Goal: Task Accomplishment & Management: Use online tool/utility

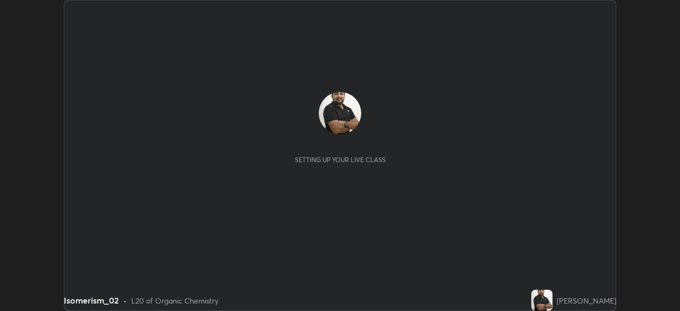
scroll to position [311, 679]
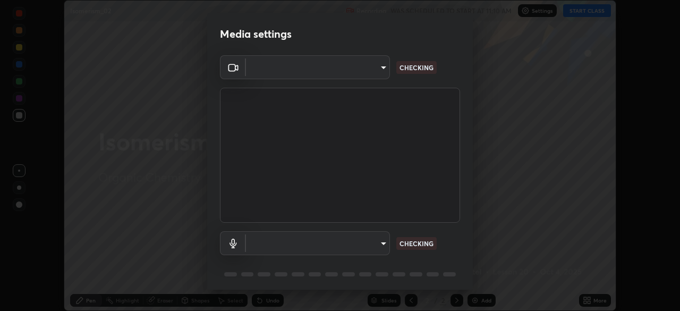
type input "de95885e35f67edce52b031fd5eecd58d819269efb17c98875a0c18d906670c9"
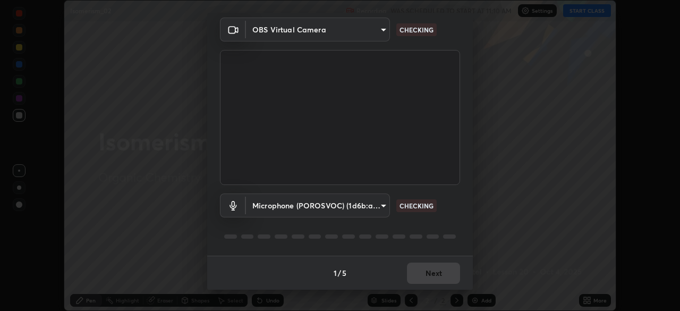
click at [380, 203] on body "Erase all Isomerism_02 Recording WAS SCHEDULED TO START AT 11:10 AM Settings ST…" at bounding box center [340, 155] width 680 height 311
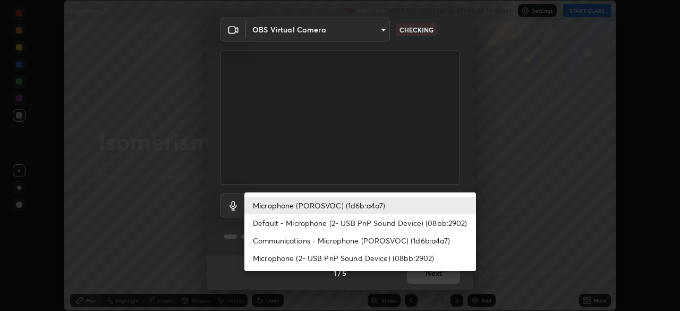
click at [386, 253] on li "Microphone (2- USB PnP Sound Device) (08bb:2902)" at bounding box center [360, 258] width 232 height 18
type input "267edce314169857779f0454a03610d16c2450f7e3227dce2a4dfd82c8b02b75"
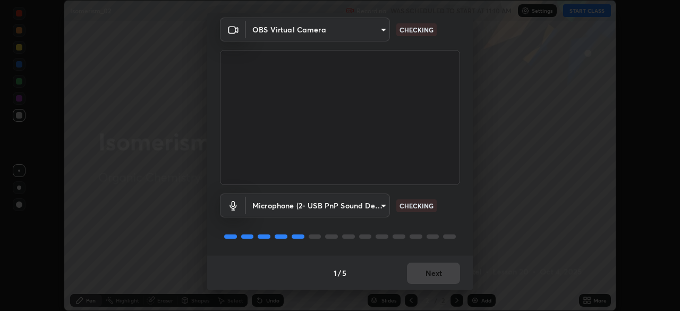
click at [378, 202] on body "Erase all Isomerism_02 Recording WAS SCHEDULED TO START AT 11:10 AM Settings ST…" at bounding box center [340, 155] width 680 height 311
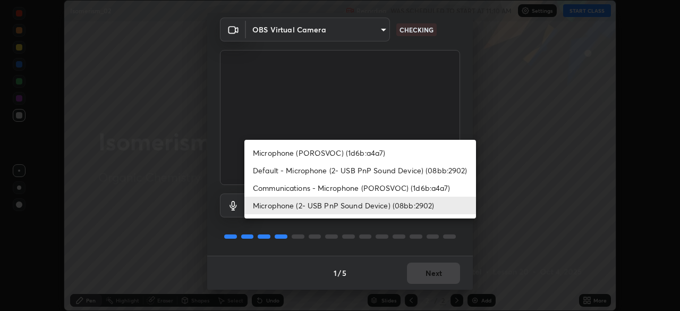
click at [442, 235] on div at bounding box center [340, 155] width 680 height 311
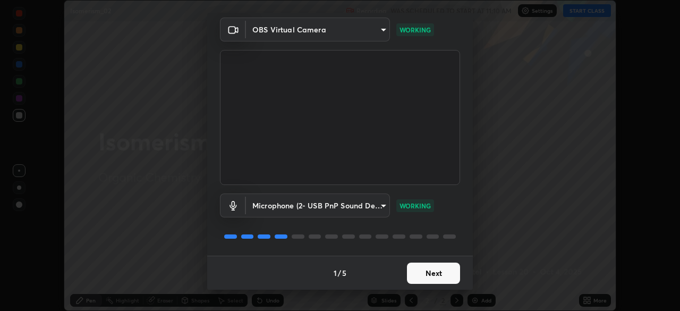
click at [436, 266] on button "Next" at bounding box center [433, 272] width 53 height 21
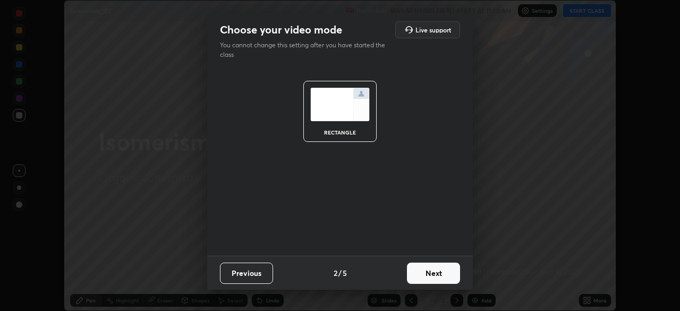
scroll to position [0, 0]
click at [436, 266] on button "Next" at bounding box center [433, 272] width 53 height 21
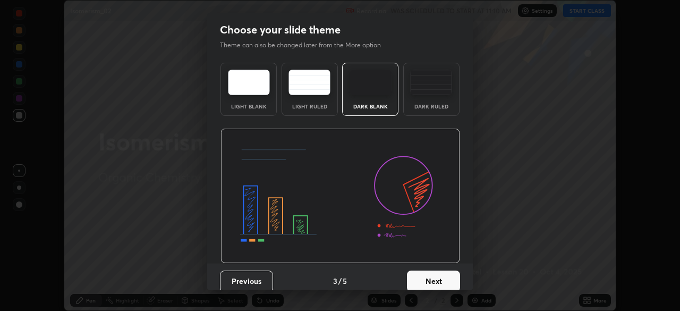
click at [438, 270] on button "Next" at bounding box center [433, 280] width 53 height 21
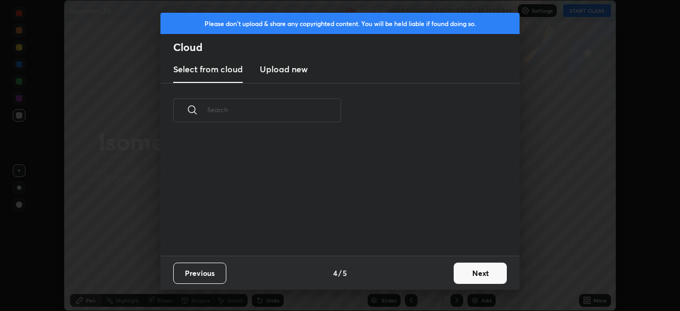
click at [471, 267] on button "Next" at bounding box center [480, 272] width 53 height 21
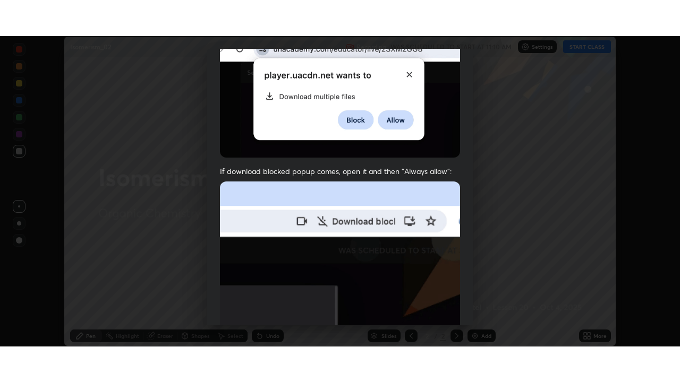
scroll to position [254, 0]
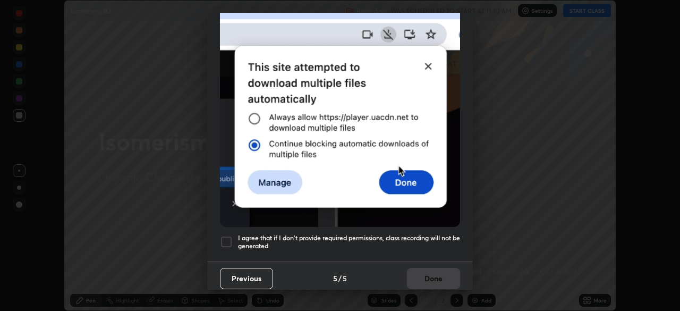
click at [448, 234] on h5 "I agree that if I don't provide required permissions, class recording will not …" at bounding box center [349, 242] width 222 height 16
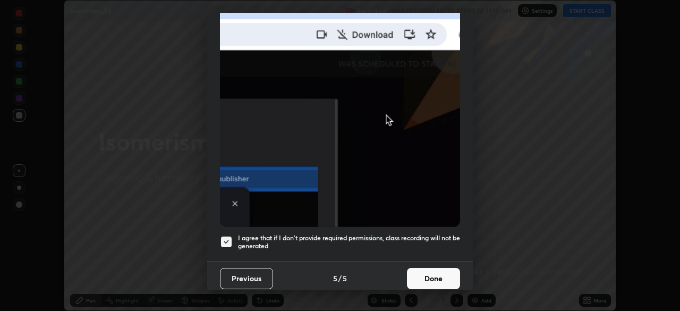
click at [442, 268] on button "Done" at bounding box center [433, 278] width 53 height 21
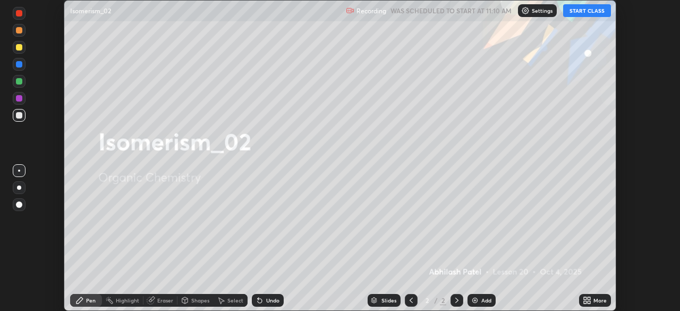
click at [589, 298] on icon at bounding box center [589, 298] width 3 height 3
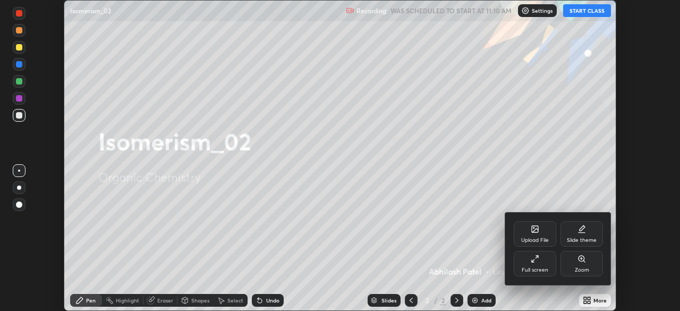
click at [537, 263] on div "Full screen" at bounding box center [535, 263] width 42 height 25
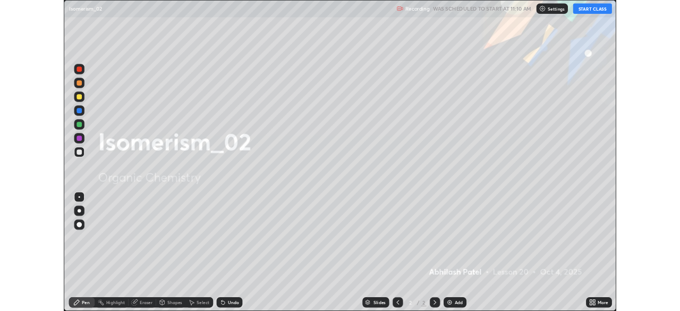
scroll to position [382, 680]
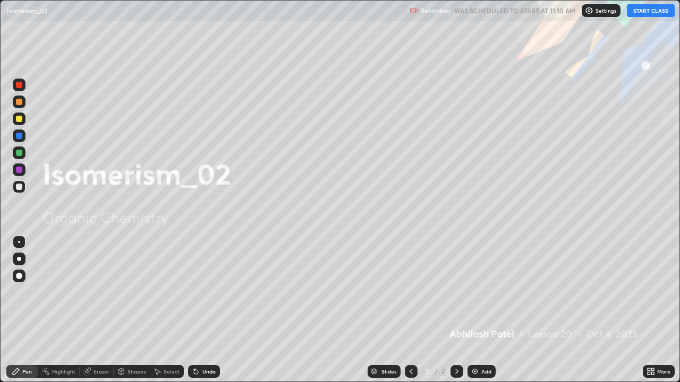
click at [644, 15] on button "START CLASS" at bounding box center [651, 10] width 48 height 13
click at [486, 310] on div "Add" at bounding box center [486, 371] width 10 height 5
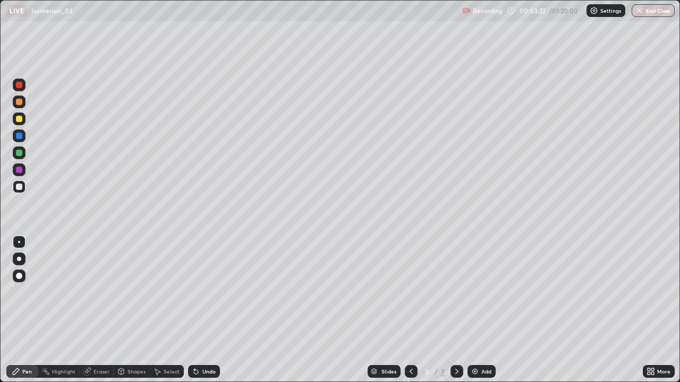
click at [21, 103] on div at bounding box center [19, 102] width 6 height 6
click at [18, 258] on div at bounding box center [19, 259] width 4 height 4
click at [200, 310] on div "Undo" at bounding box center [204, 371] width 32 height 13
click at [194, 310] on icon at bounding box center [194, 369] width 1 height 1
click at [205, 310] on div "Undo" at bounding box center [204, 371] width 32 height 13
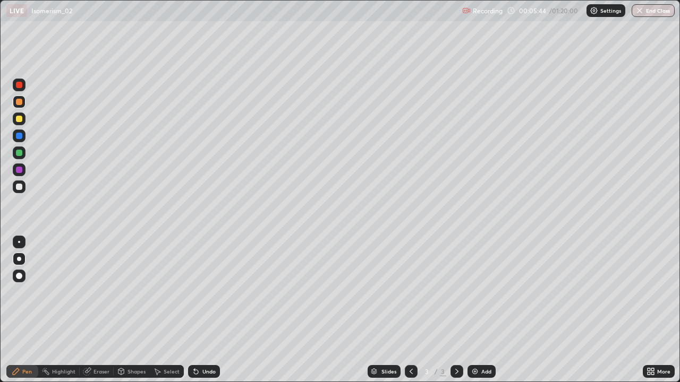
click at [194, 310] on icon at bounding box center [194, 369] width 1 height 1
click at [201, 310] on div "Undo" at bounding box center [204, 371] width 32 height 13
click at [200, 310] on div "Undo" at bounding box center [204, 371] width 32 height 13
click at [203, 310] on div "Undo" at bounding box center [208, 371] width 13 height 5
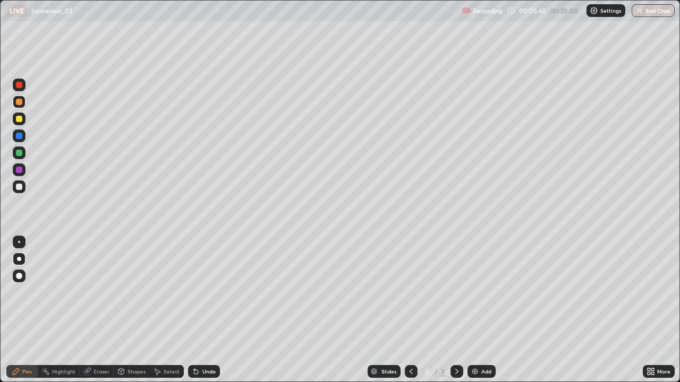
click at [203, 310] on div "Undo" at bounding box center [208, 371] width 13 height 5
click at [204, 310] on div "Undo" at bounding box center [208, 371] width 13 height 5
click at [202, 310] on div "Undo" at bounding box center [208, 371] width 13 height 5
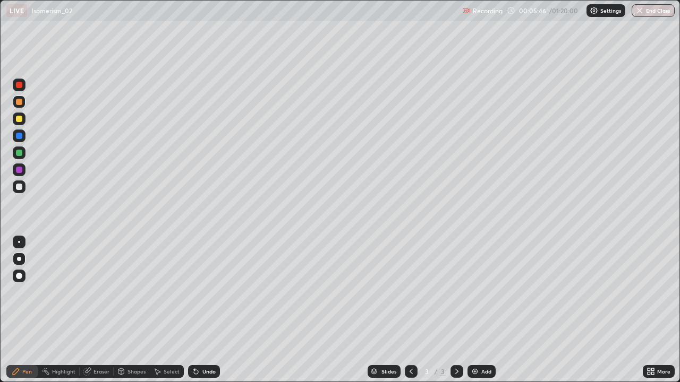
click at [205, 310] on div "Undo" at bounding box center [204, 371] width 32 height 13
click at [206, 310] on div "Undo" at bounding box center [208, 371] width 13 height 5
click at [207, 310] on div "Undo" at bounding box center [204, 371] width 32 height 13
click at [206, 310] on div "Undo" at bounding box center [204, 371] width 32 height 13
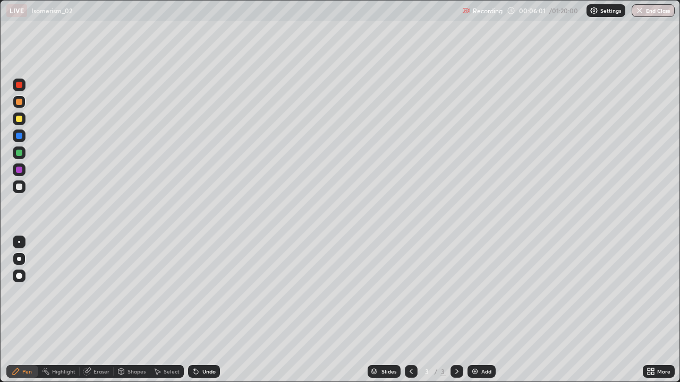
click at [204, 310] on div "Undo" at bounding box center [204, 371] width 32 height 13
click at [207, 310] on div "Undo" at bounding box center [204, 371] width 32 height 13
click at [210, 310] on div "Undo" at bounding box center [204, 371] width 32 height 13
click at [213, 310] on div "Undo" at bounding box center [204, 371] width 32 height 13
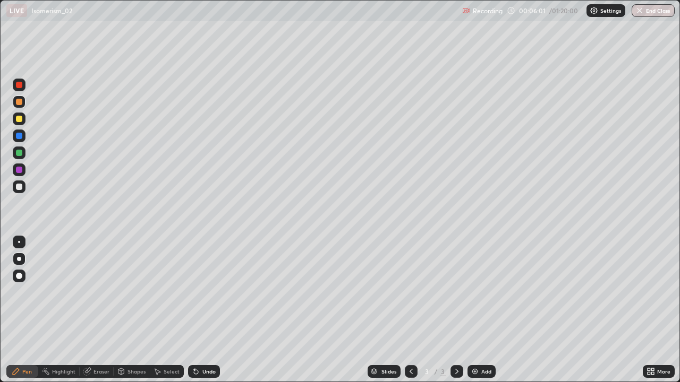
click at [215, 310] on div "Undo" at bounding box center [204, 371] width 32 height 13
click at [214, 310] on div "Undo" at bounding box center [204, 371] width 32 height 13
click at [215, 310] on div "Undo" at bounding box center [204, 371] width 32 height 13
click at [213, 310] on div "Undo" at bounding box center [204, 371] width 32 height 13
click at [214, 310] on div "Undo" at bounding box center [204, 371] width 32 height 13
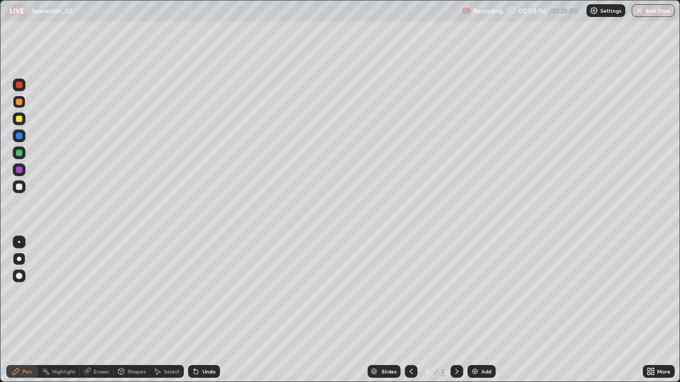
click at [103, 310] on div "Eraser" at bounding box center [97, 371] width 34 height 13
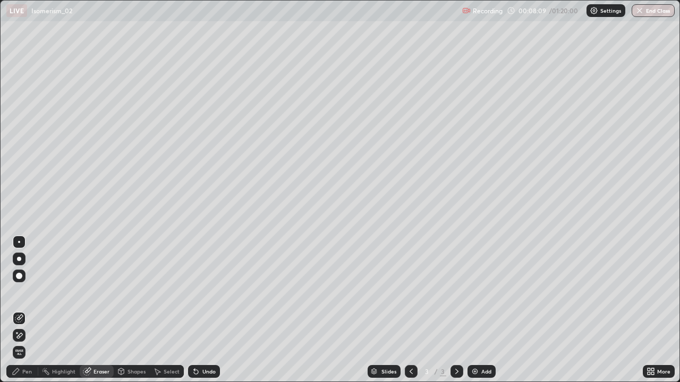
click at [32, 310] on div "Pen" at bounding box center [22, 371] width 32 height 13
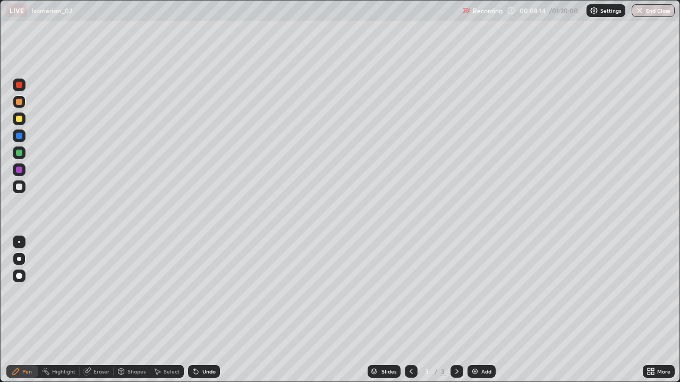
click at [98, 310] on div "Eraser" at bounding box center [101, 371] width 16 height 5
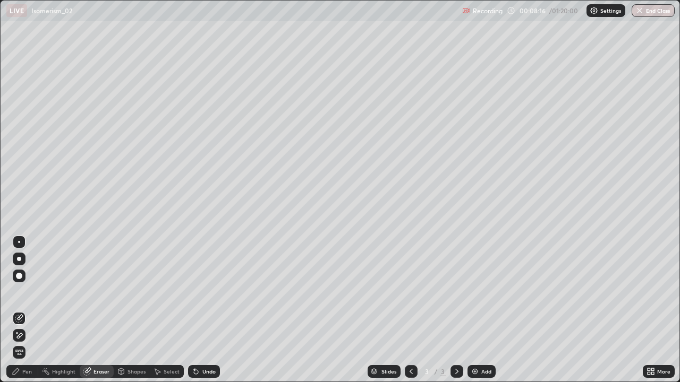
click at [36, 310] on div "Pen" at bounding box center [22, 371] width 32 height 13
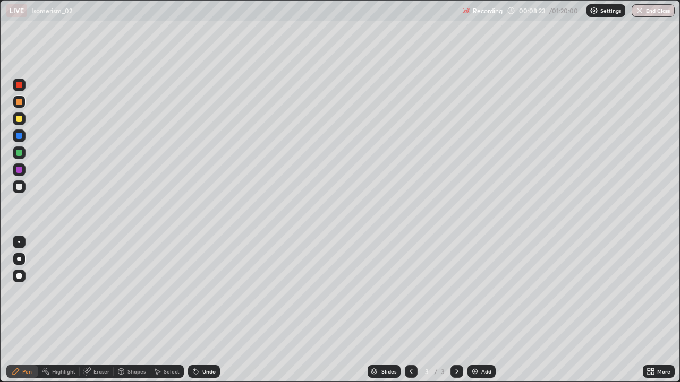
click at [96, 310] on div "Eraser" at bounding box center [101, 371] width 16 height 5
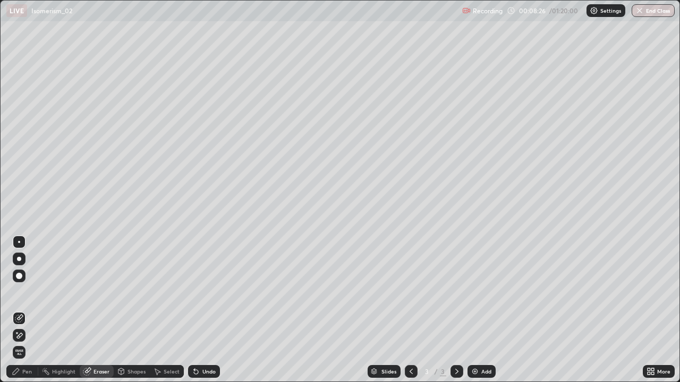
click at [28, 310] on div "Pen" at bounding box center [27, 371] width 10 height 5
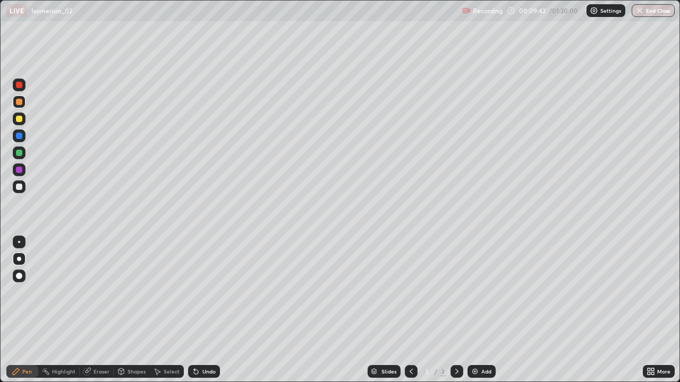
click at [136, 310] on div "Shapes" at bounding box center [132, 371] width 36 height 13
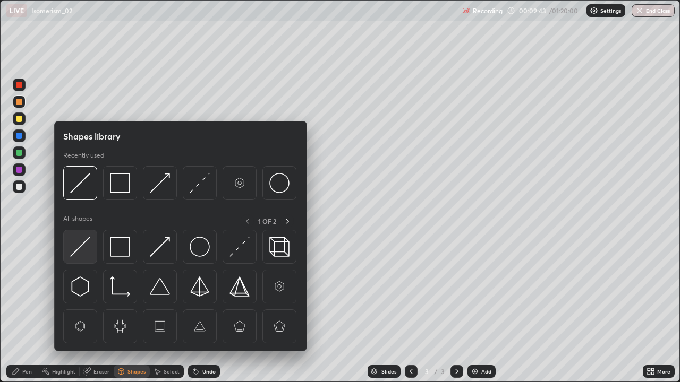
click at [93, 251] on div at bounding box center [80, 247] width 34 height 34
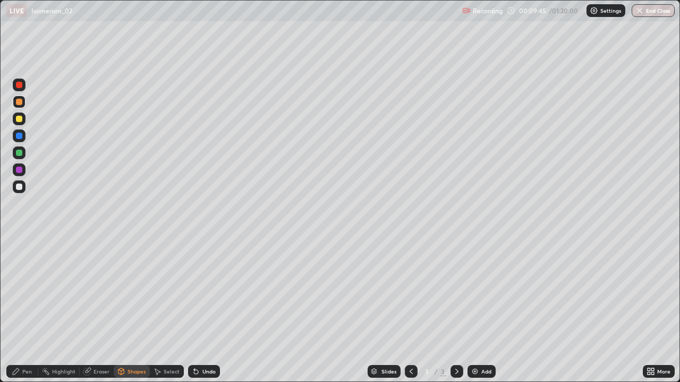
click at [29, 310] on div "Pen" at bounding box center [27, 371] width 10 height 5
click at [480, 310] on div "Add" at bounding box center [481, 371] width 28 height 13
click at [488, 310] on div "Add" at bounding box center [486, 371] width 10 height 5
click at [206, 310] on div "Undo" at bounding box center [204, 371] width 32 height 13
click at [211, 310] on div "Undo" at bounding box center [202, 371] width 36 height 21
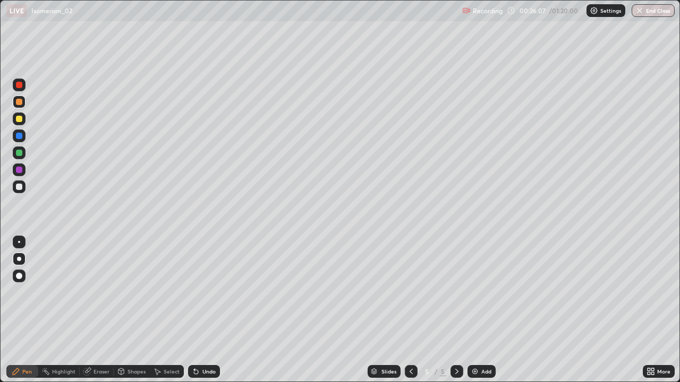
click at [209, 310] on div "Undo" at bounding box center [202, 371] width 36 height 21
click at [491, 310] on div "Add" at bounding box center [481, 371] width 28 height 13
click at [489, 310] on div "Add" at bounding box center [486, 371] width 10 height 5
click at [410, 310] on div at bounding box center [411, 371] width 13 height 13
click at [484, 310] on div "Add" at bounding box center [486, 371] width 10 height 5
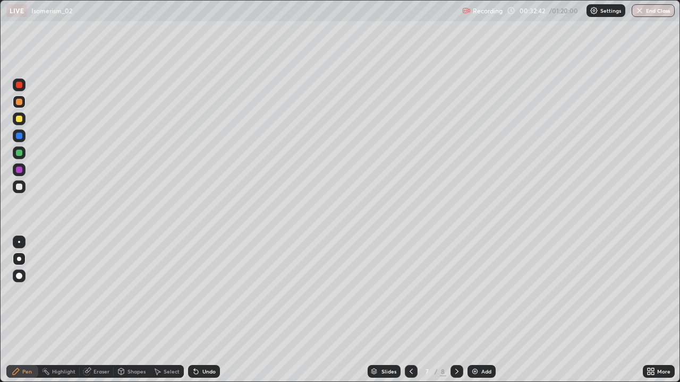
click at [212, 310] on div "Undo" at bounding box center [208, 371] width 13 height 5
click at [484, 310] on div "Add" at bounding box center [486, 371] width 10 height 5
click at [218, 310] on div "Undo" at bounding box center [204, 371] width 32 height 13
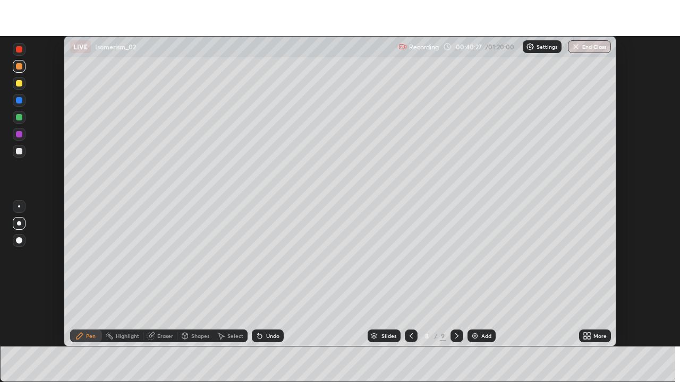
scroll to position [52810, 52441]
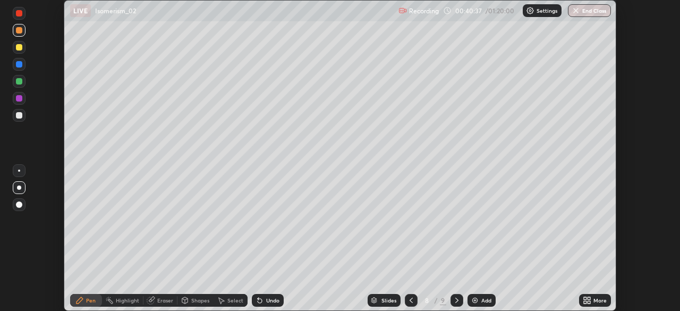
click at [585, 302] on icon at bounding box center [585, 302] width 3 height 3
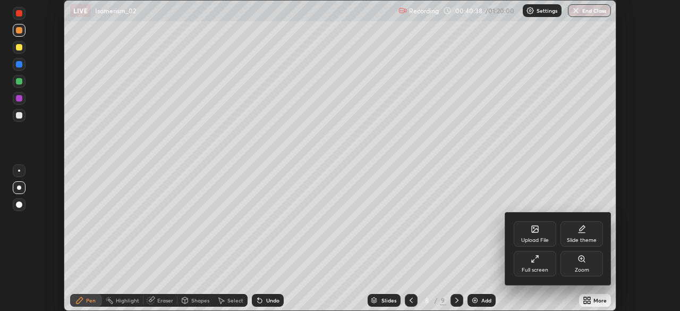
click at [538, 261] on icon at bounding box center [535, 258] width 8 height 8
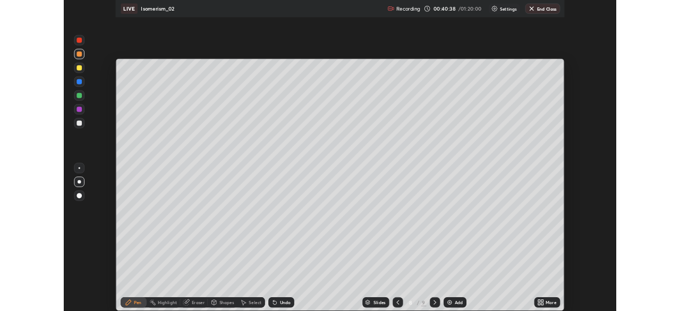
scroll to position [382, 680]
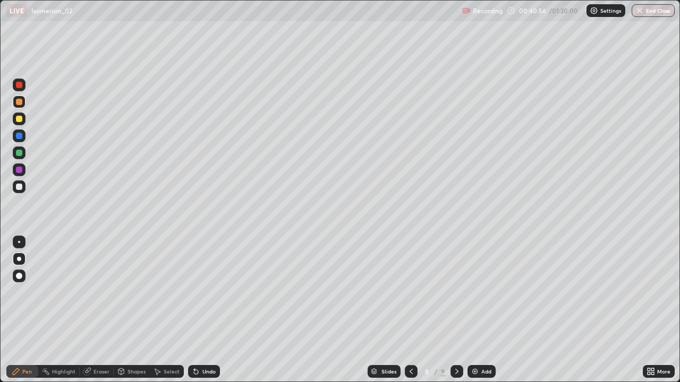
click at [23, 166] on div at bounding box center [19, 170] width 13 height 13
click at [206, 310] on div "Undo" at bounding box center [204, 371] width 32 height 13
click at [205, 310] on div "Undo" at bounding box center [208, 371] width 13 height 5
click at [206, 310] on div "Undo" at bounding box center [208, 371] width 13 height 5
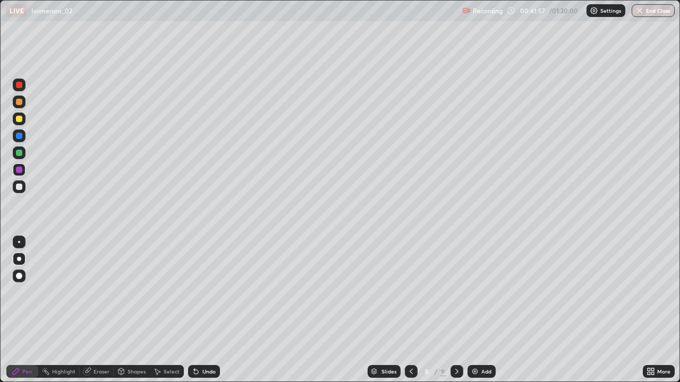
click at [206, 310] on div "Undo" at bounding box center [208, 371] width 13 height 5
click at [204, 310] on div "Undo" at bounding box center [204, 371] width 32 height 13
click at [493, 310] on div "Add" at bounding box center [481, 371] width 28 height 13
click at [20, 187] on div at bounding box center [19, 187] width 6 height 6
click at [481, 310] on div "Add" at bounding box center [486, 371] width 10 height 5
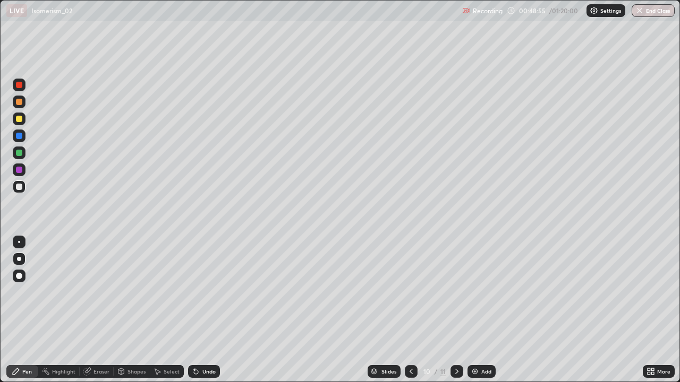
click at [198, 310] on icon at bounding box center [196, 372] width 8 height 8
click at [106, 310] on div "Eraser" at bounding box center [97, 371] width 34 height 13
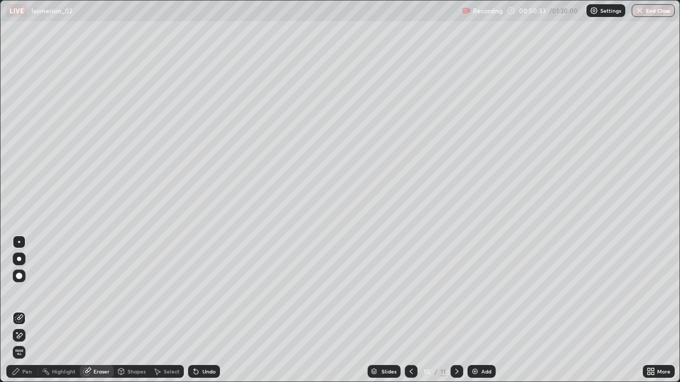
click at [17, 310] on icon at bounding box center [16, 333] width 1 height 1
click at [28, 310] on div "Pen" at bounding box center [27, 371] width 10 height 5
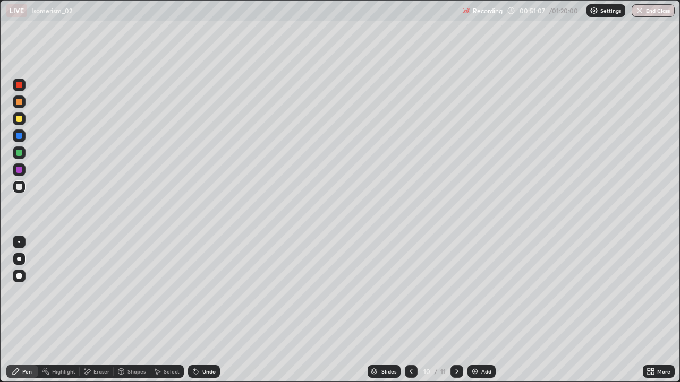
click at [478, 310] on div "Add" at bounding box center [481, 371] width 28 height 13
click at [410, 310] on icon at bounding box center [411, 372] width 8 height 8
click at [205, 310] on div "Undo" at bounding box center [204, 371] width 32 height 13
click at [206, 310] on div "Undo" at bounding box center [208, 371] width 13 height 5
click at [20, 100] on div at bounding box center [19, 102] width 6 height 6
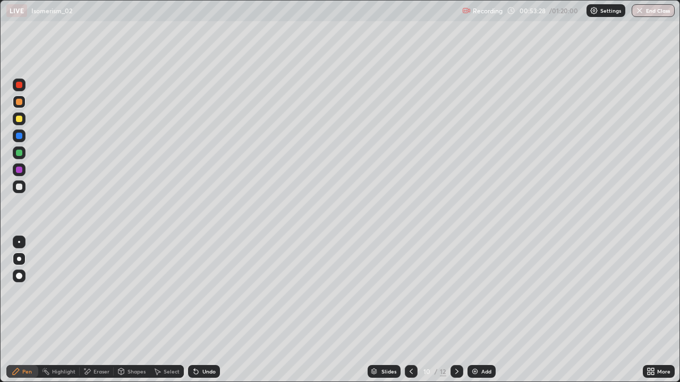
click at [203, 310] on div "Undo" at bounding box center [208, 371] width 13 height 5
click at [211, 310] on div "Undo" at bounding box center [208, 371] width 13 height 5
click at [217, 310] on div "Undo" at bounding box center [204, 371] width 32 height 13
click at [482, 310] on div "Add" at bounding box center [481, 371] width 28 height 13
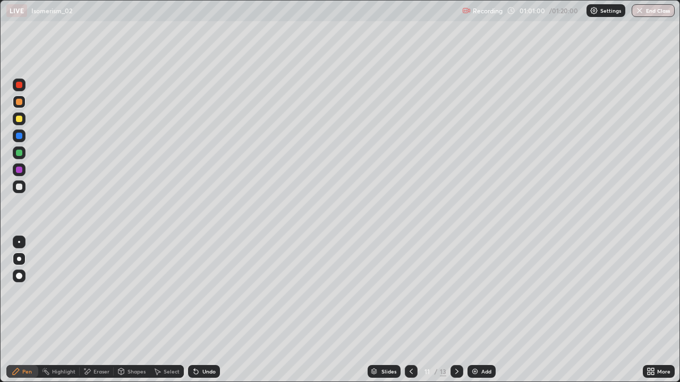
click at [216, 310] on div "Undo" at bounding box center [204, 371] width 32 height 13
click at [214, 310] on div "Undo" at bounding box center [208, 371] width 13 height 5
click at [487, 310] on div "Add" at bounding box center [486, 371] width 10 height 5
click at [207, 310] on div "Undo" at bounding box center [204, 371] width 32 height 13
click at [199, 310] on div "Undo" at bounding box center [204, 371] width 32 height 13
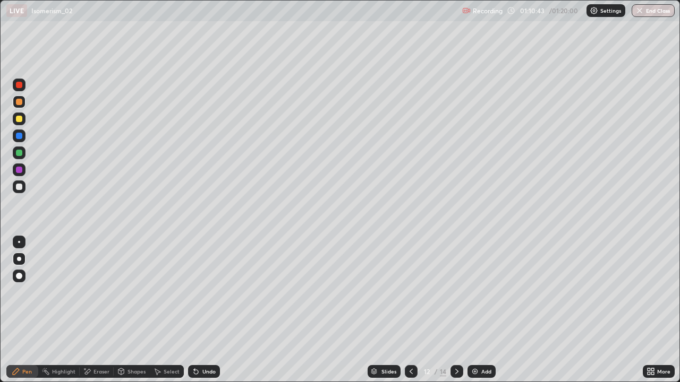
click at [215, 310] on div "Undo" at bounding box center [204, 371] width 32 height 13
click at [215, 310] on div "Undo" at bounding box center [202, 371] width 36 height 21
click at [211, 310] on div "Undo" at bounding box center [204, 371] width 32 height 13
click at [210, 310] on div "Undo" at bounding box center [204, 371] width 32 height 13
click at [17, 123] on div at bounding box center [19, 119] width 13 height 13
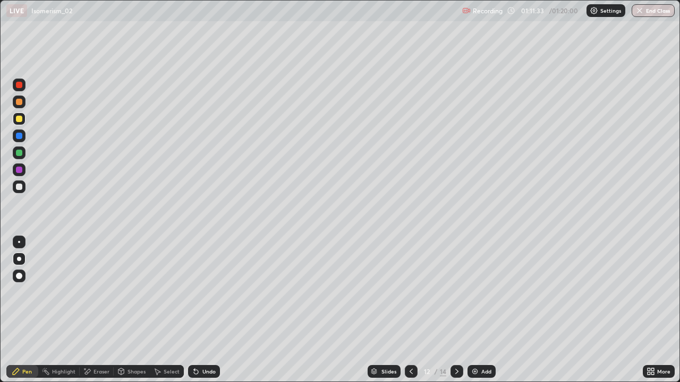
click at [139, 310] on div "Shapes" at bounding box center [136, 371] width 18 height 5
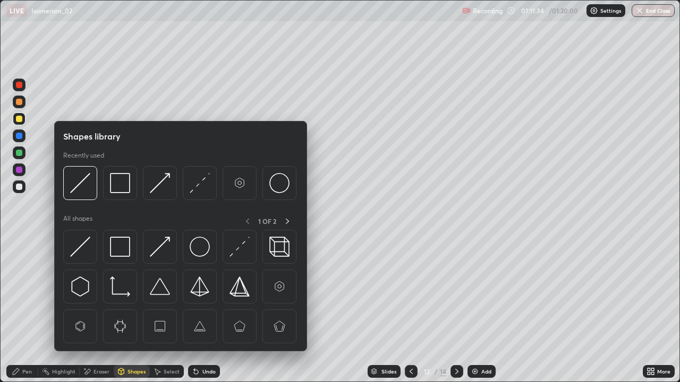
click at [164, 310] on div "Select" at bounding box center [172, 371] width 16 height 5
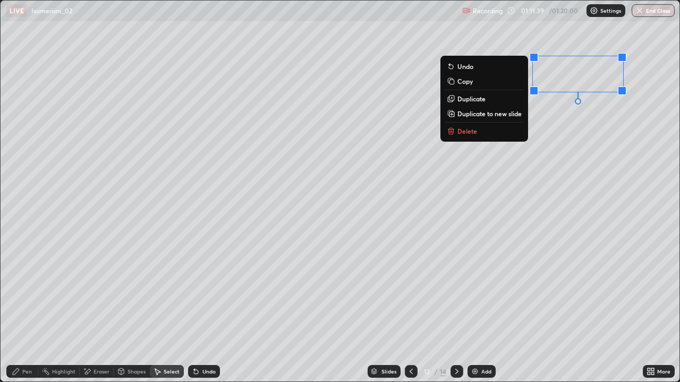
click at [559, 125] on div "0 ° Undo Copy Duplicate Duplicate to new slide Delete" at bounding box center [340, 191] width 679 height 381
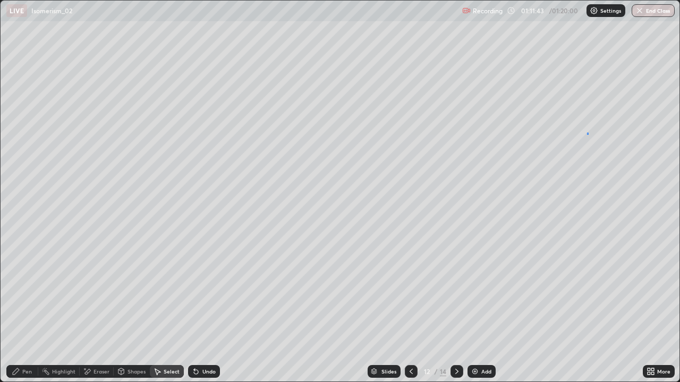
click at [587, 134] on div "0 ° Undo Copy Duplicate Duplicate to new slide Delete" at bounding box center [340, 191] width 679 height 381
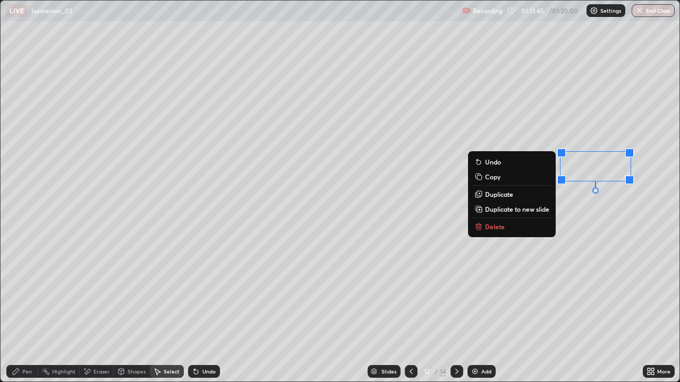
click at [584, 217] on div "0 ° Undo Copy Duplicate Duplicate to new slide Delete" at bounding box center [340, 191] width 679 height 381
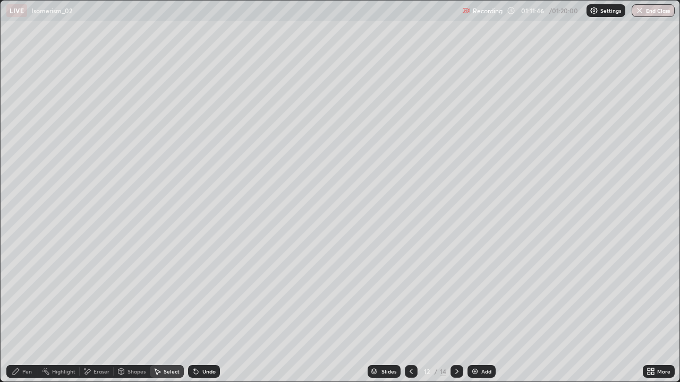
click at [22, 310] on div "Pen" at bounding box center [22, 371] width 32 height 13
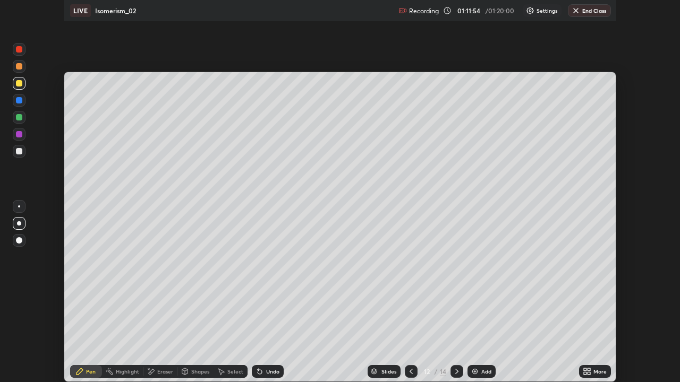
scroll to position [52810, 52441]
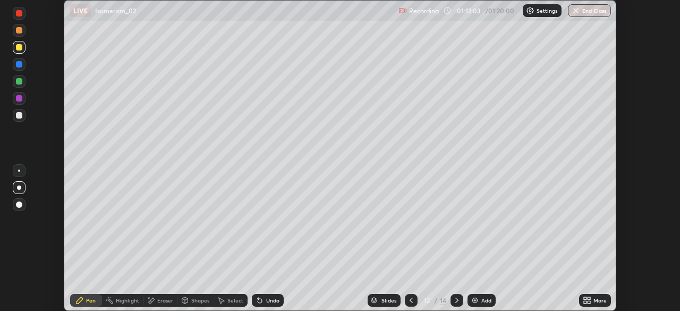
click at [588, 300] on icon at bounding box center [587, 300] width 8 height 8
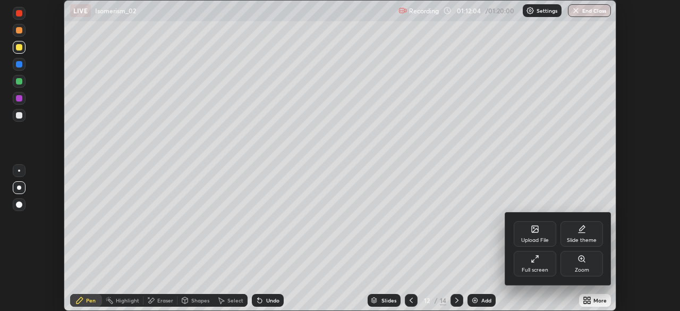
click at [546, 273] on div "Full screen" at bounding box center [535, 269] width 27 height 5
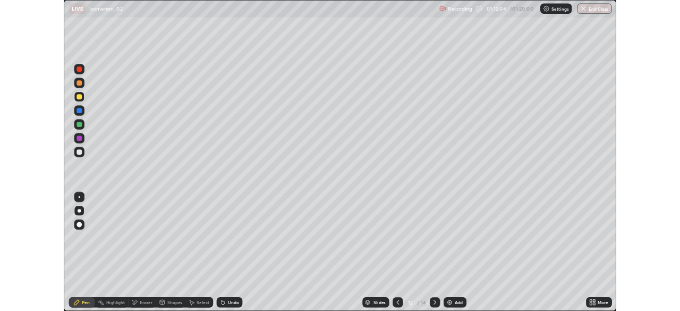
scroll to position [382, 680]
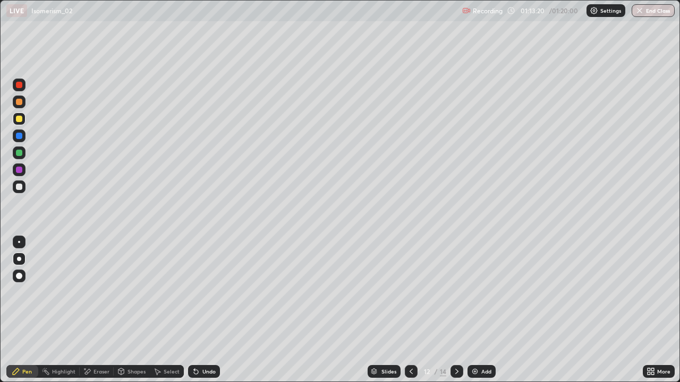
click at [98, 310] on div "Eraser" at bounding box center [97, 371] width 34 height 13
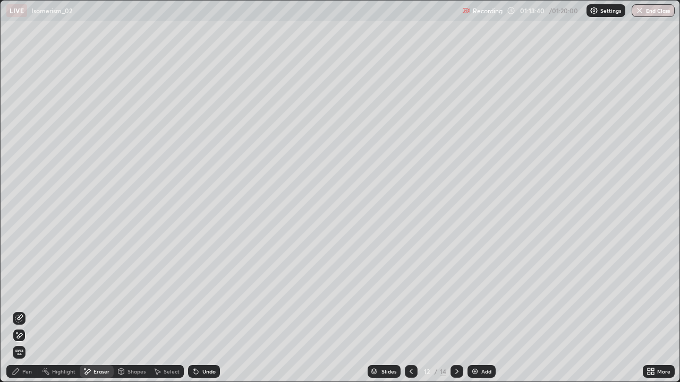
click at [491, 310] on div "Add" at bounding box center [481, 371] width 28 height 13
click at [30, 310] on div "Pen" at bounding box center [22, 371] width 32 height 13
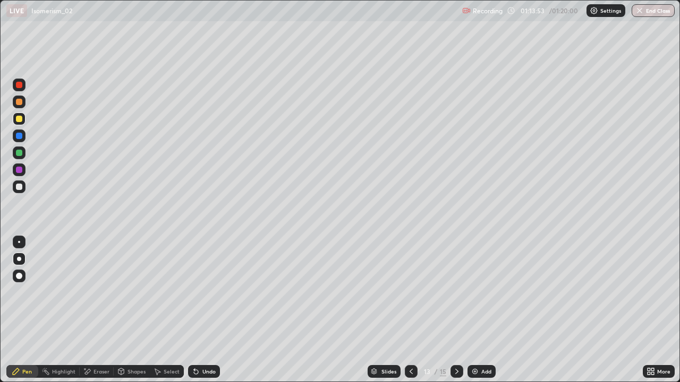
click at [218, 310] on div "Undo" at bounding box center [204, 371] width 32 height 13
click at [204, 310] on div "Undo" at bounding box center [208, 371] width 13 height 5
click at [208, 310] on div "Undo" at bounding box center [204, 371] width 32 height 13
click at [412, 310] on div at bounding box center [411, 371] width 13 height 13
click at [459, 310] on icon at bounding box center [457, 372] width 8 height 8
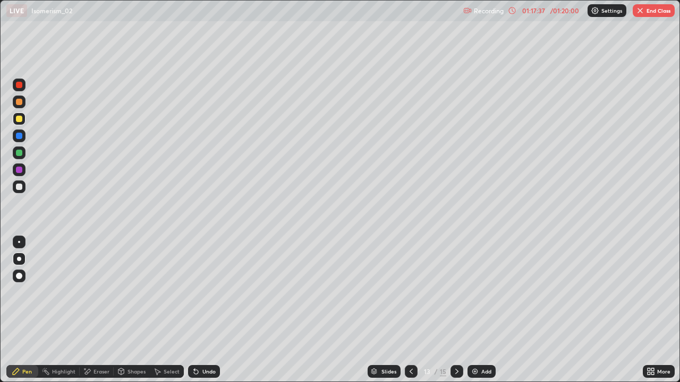
click at [648, 11] on button "End Class" at bounding box center [654, 10] width 42 height 13
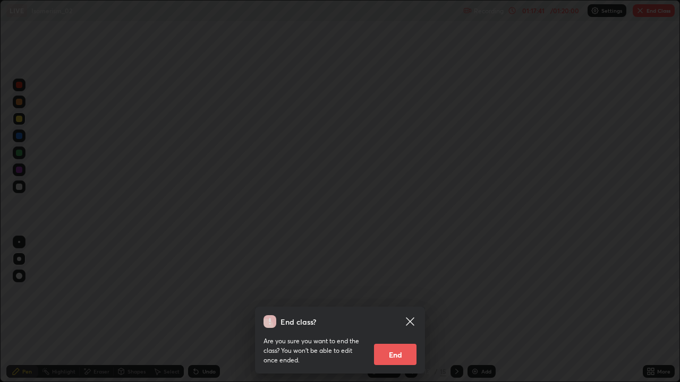
click at [148, 246] on div "End class? Are you sure you want to end the class? You won’t be able to edit on…" at bounding box center [340, 191] width 680 height 382
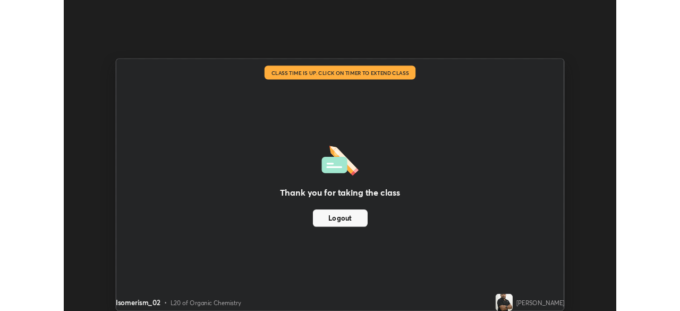
scroll to position [52810, 52441]
